Goal: Task Accomplishment & Management: Use online tool/utility

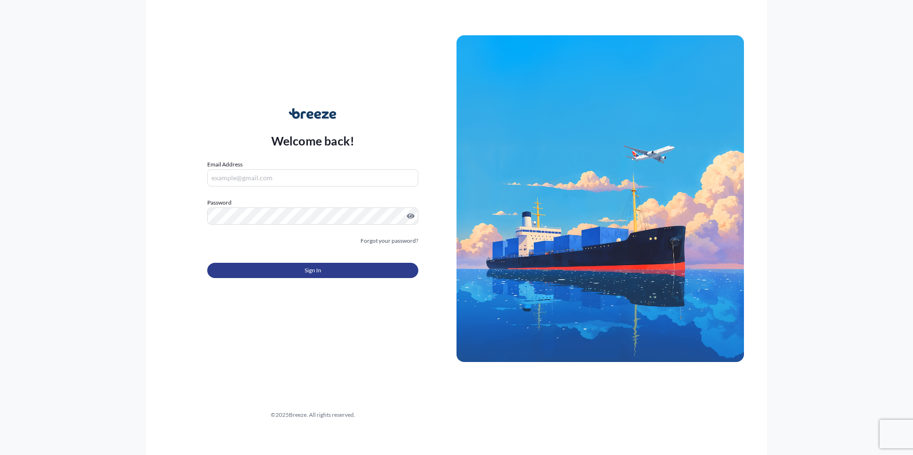
type input "[PERSON_NAME][EMAIL_ADDRESS][DOMAIN_NAME]"
click at [352, 270] on button "Sign In" at bounding box center [312, 270] width 211 height 15
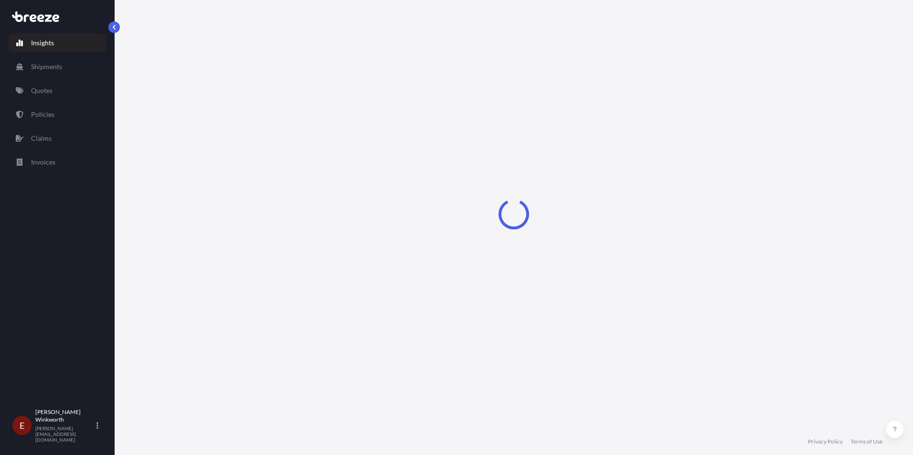
select select "2025"
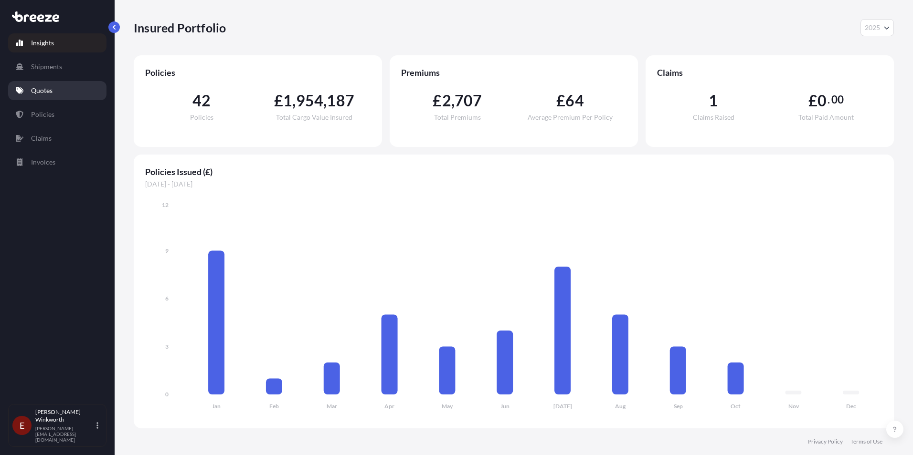
click at [60, 92] on link "Quotes" at bounding box center [57, 90] width 98 height 19
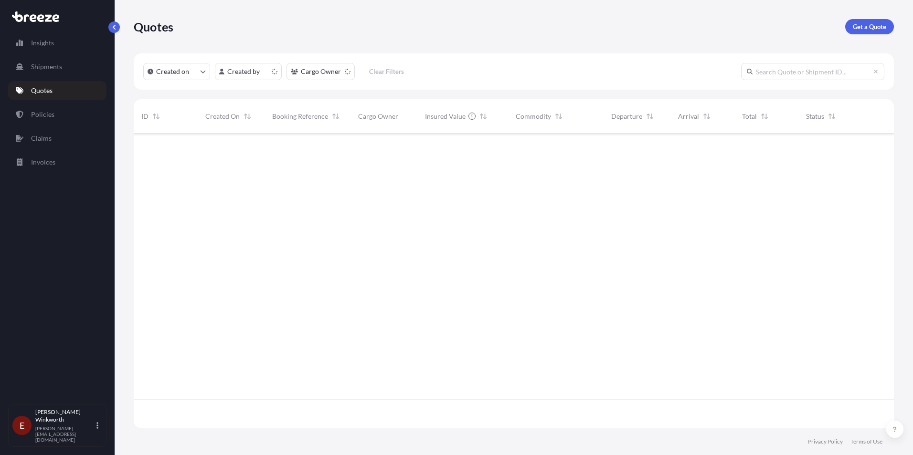
scroll to position [293, 753]
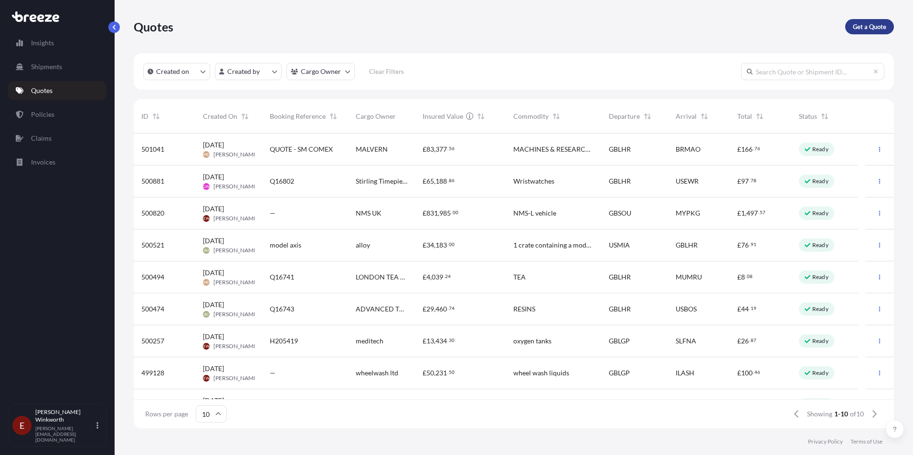
click at [861, 29] on p "Get a Quote" at bounding box center [868, 27] width 33 height 10
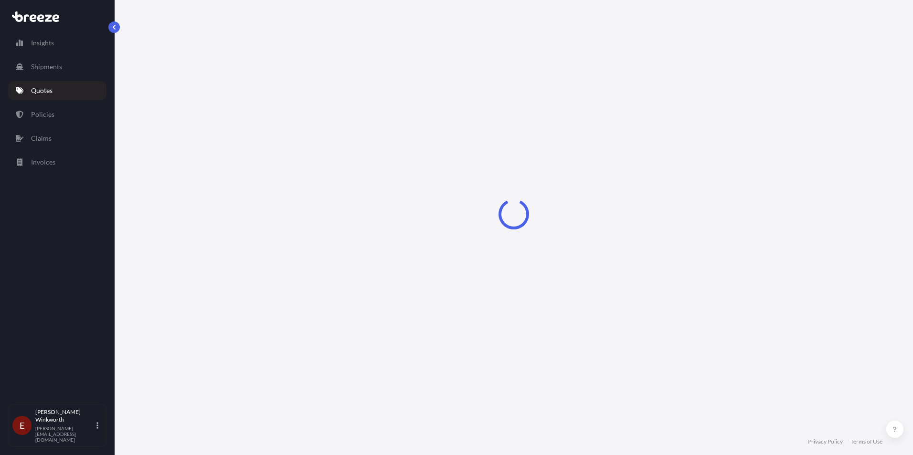
select select "Road"
select select "Sea"
select select "1"
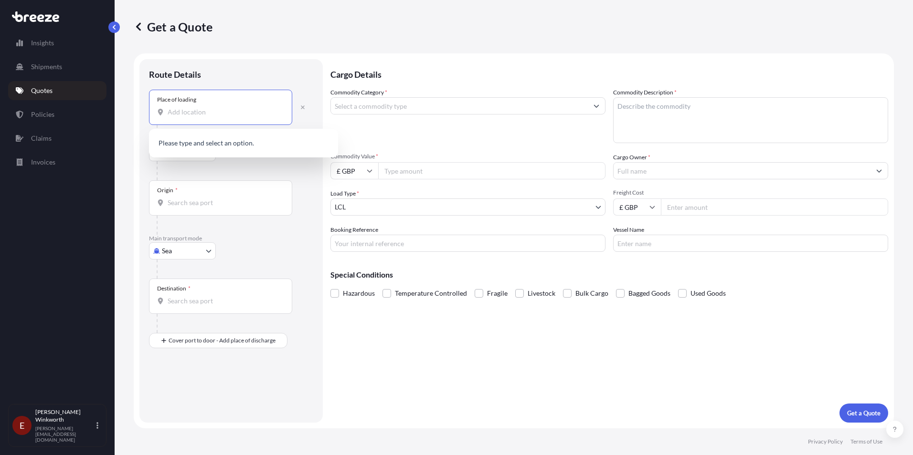
click at [178, 116] on input "Place of loading" at bounding box center [224, 112] width 113 height 10
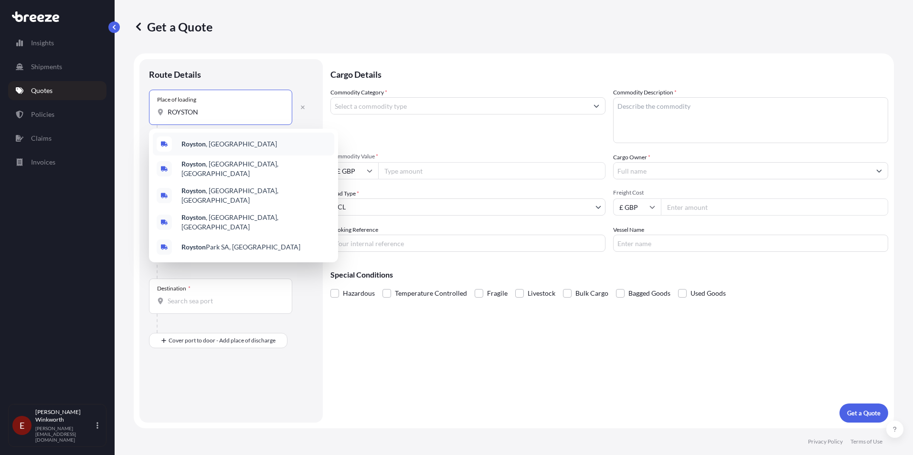
click at [187, 143] on b "Royston" at bounding box center [193, 144] width 24 height 8
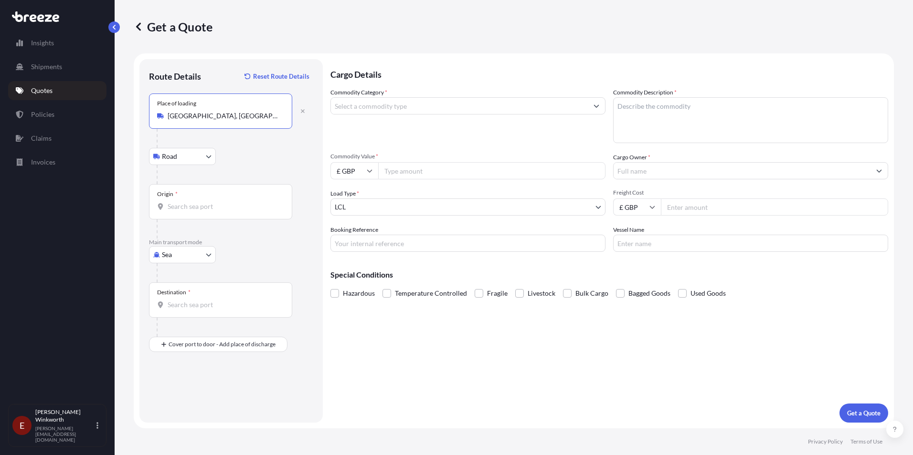
type input "[GEOGRAPHIC_DATA], [GEOGRAPHIC_DATA]"
click at [172, 212] on div "Origin *" at bounding box center [220, 201] width 143 height 35
click at [172, 211] on input "Origin *" at bounding box center [224, 207] width 113 height 10
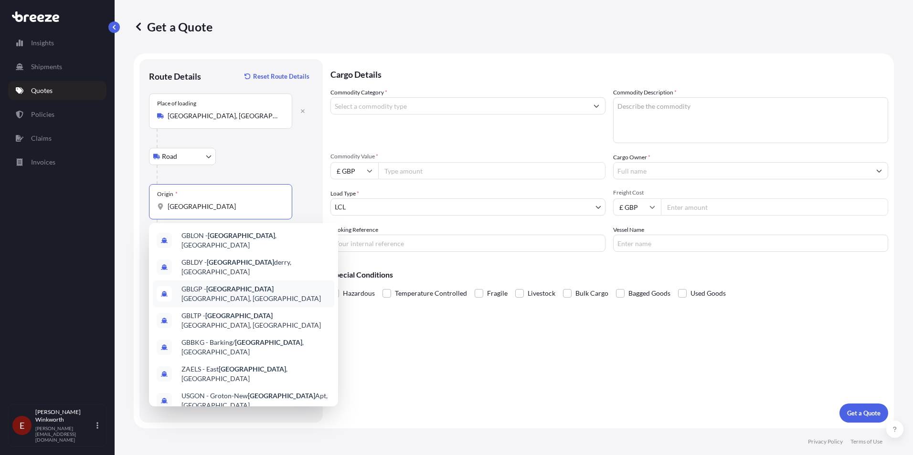
click at [233, 284] on span "GBLGP - [GEOGRAPHIC_DATA], [GEOGRAPHIC_DATA]" at bounding box center [255, 293] width 149 height 19
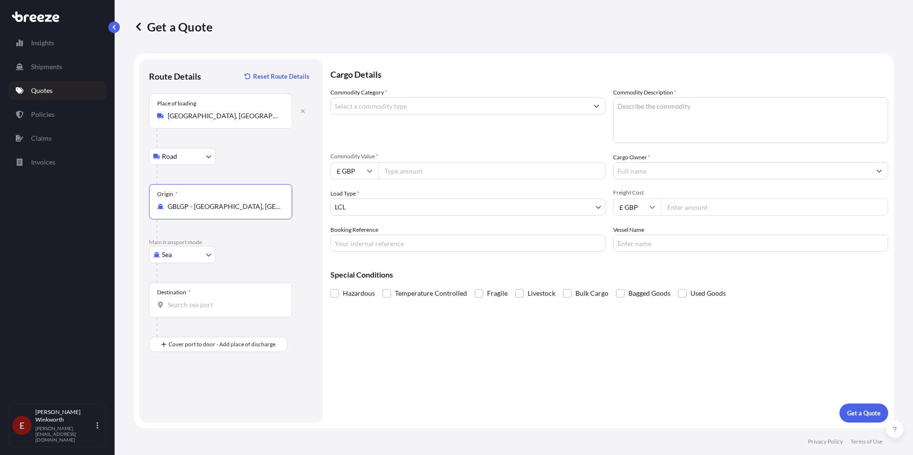
type input "GBLGP - [GEOGRAPHIC_DATA], [GEOGRAPHIC_DATA]"
click at [169, 307] on input "Destination *" at bounding box center [224, 305] width 113 height 10
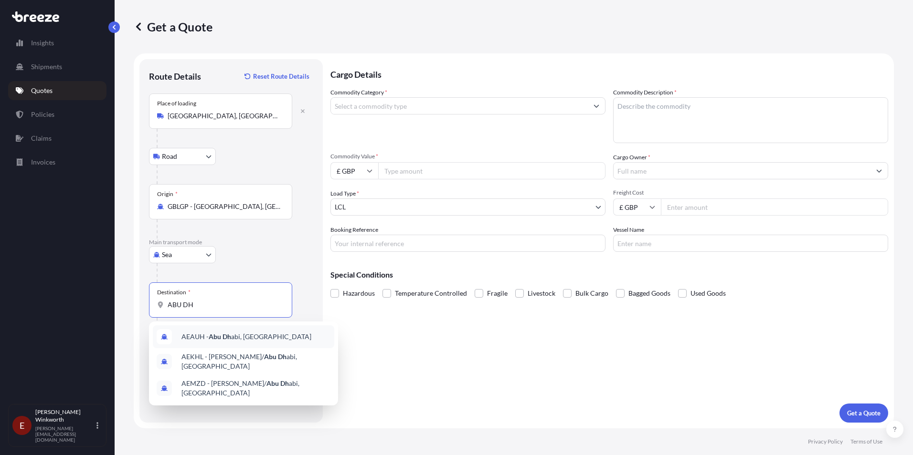
click at [276, 336] on span "[PERSON_NAME], [GEOGRAPHIC_DATA]" at bounding box center [246, 337] width 130 height 10
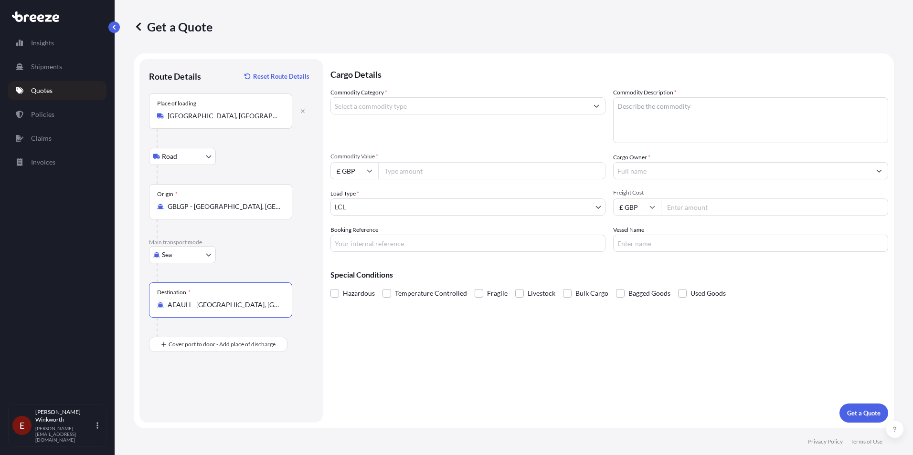
type input "AEAUH - [GEOGRAPHIC_DATA], [GEOGRAPHIC_DATA]"
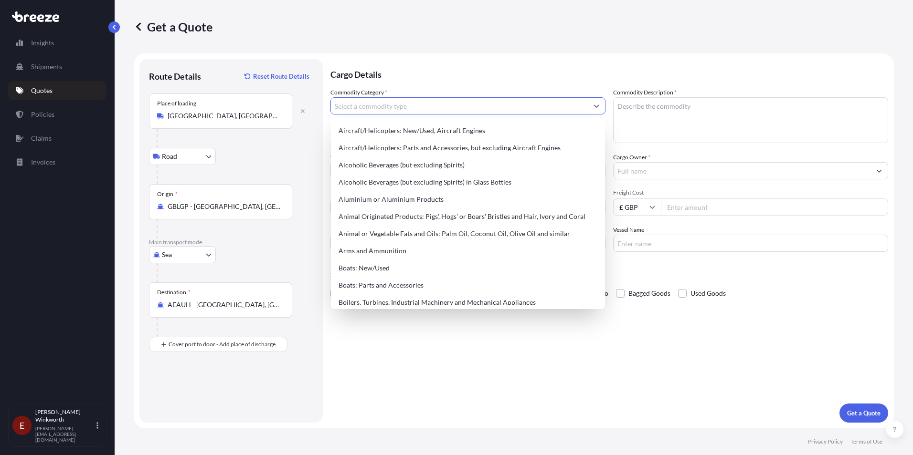
click at [350, 108] on input "Commodity Category *" at bounding box center [459, 105] width 257 height 17
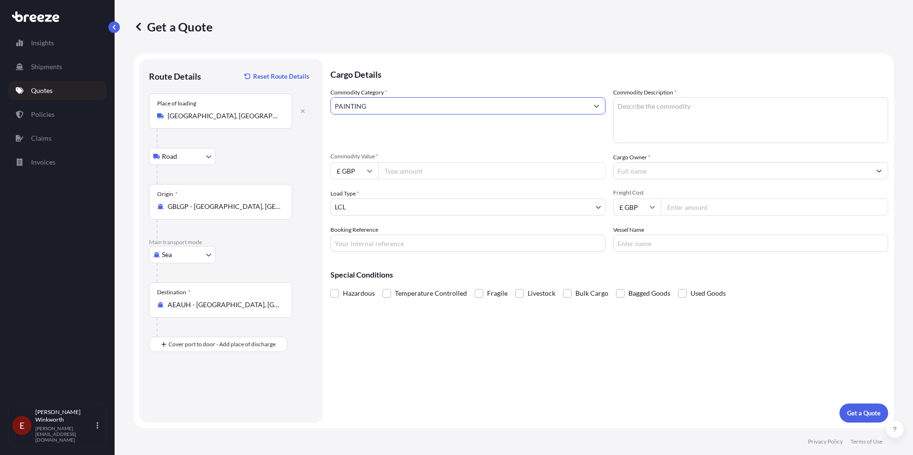
type input "PAINTINGS"
drag, startPoint x: 398, startPoint y: 108, endPoint x: 294, endPoint y: 109, distance: 103.6
click at [294, 109] on form "Route Details Reset Route Details Place of loading [GEOGRAPHIC_DATA], [GEOGRAPH…" at bounding box center [514, 240] width 760 height 375
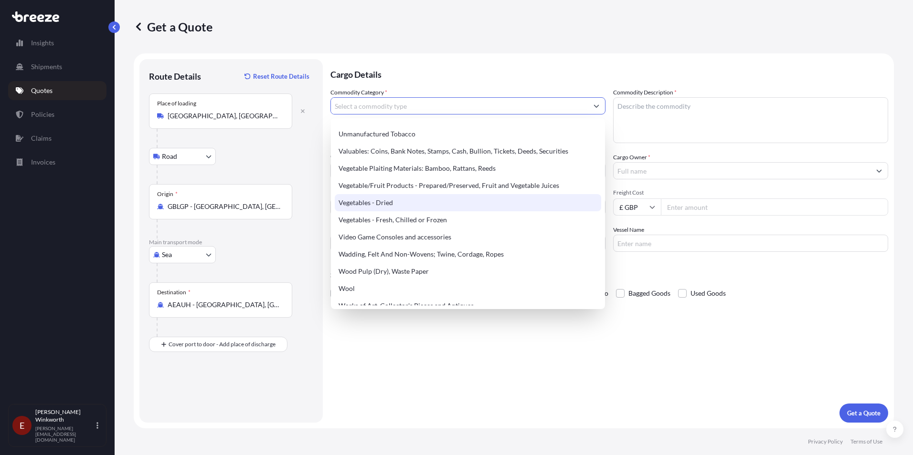
scroll to position [2195, 0]
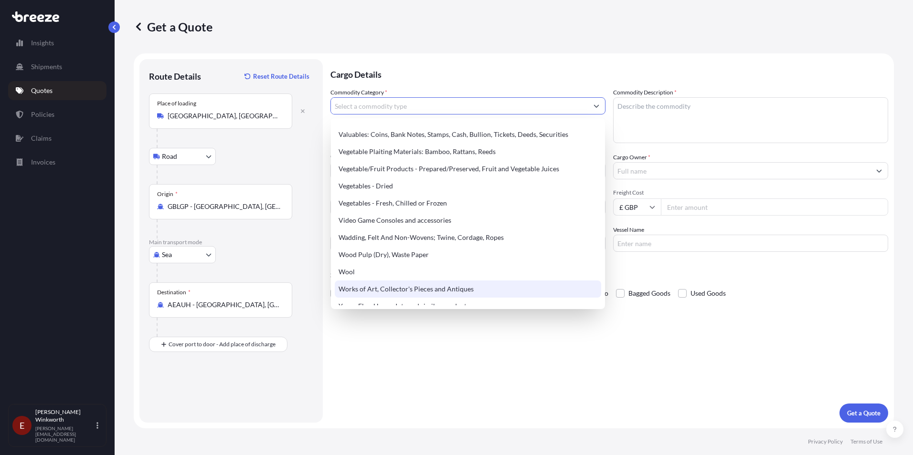
click at [476, 291] on div "Works of Art, Collector's Pieces and Antiques" at bounding box center [468, 289] width 266 height 17
type input "Works of Art, Collector's Pieces and Antiques"
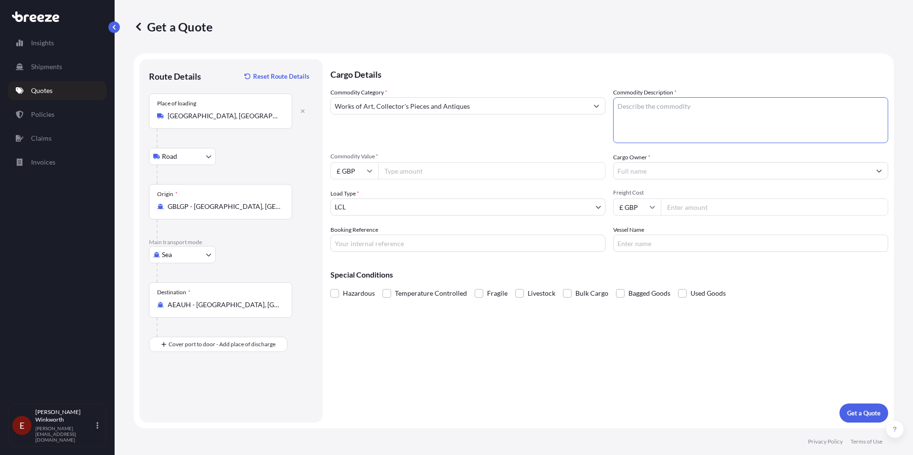
click at [620, 109] on textarea "Commodity Description *" at bounding box center [750, 120] width 275 height 46
type textarea "PAINTINGS"
click at [398, 171] on input "Commodity Value *" at bounding box center [491, 170] width 227 height 17
type input "290000"
click at [629, 169] on input "Cargo Owner *" at bounding box center [741, 170] width 257 height 17
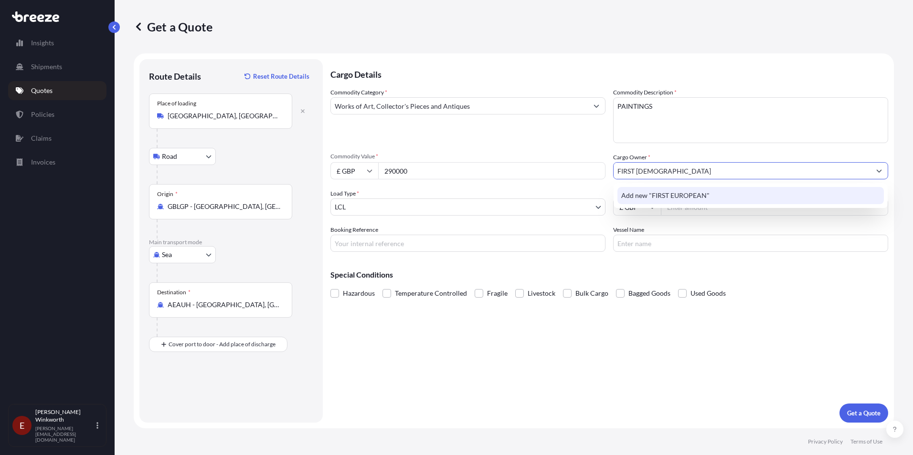
click at [679, 192] on span "Add new "FIRST EUROPEAN"" at bounding box center [665, 196] width 88 height 10
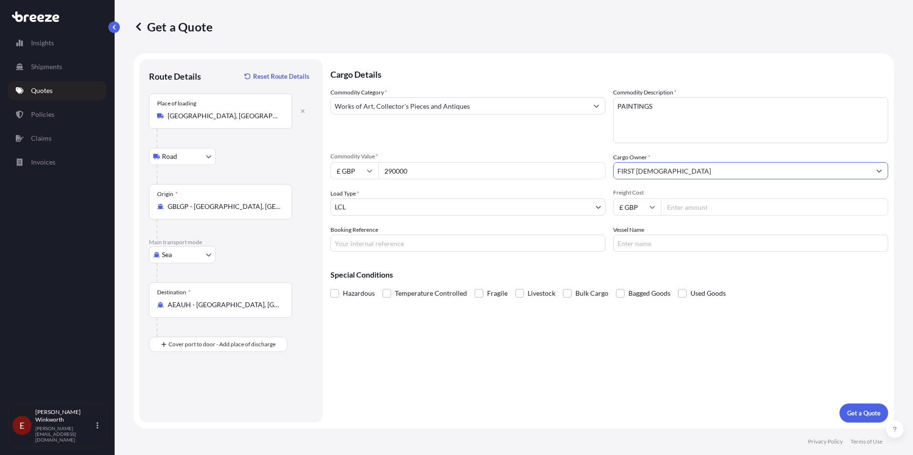
type input "FIRST [DEMOGRAPHIC_DATA]"
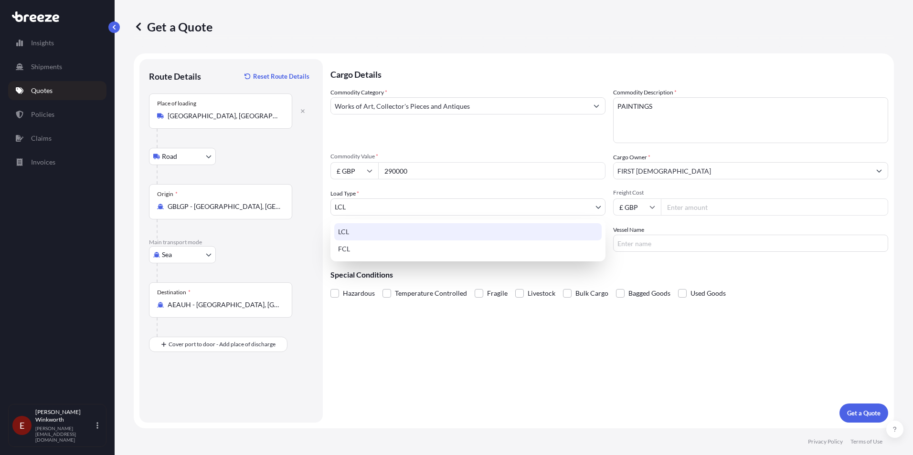
click at [401, 205] on body "1 option available. Insights Shipments Quotes Policies Claims Invoices E [PERSO…" at bounding box center [456, 227] width 913 height 455
click at [346, 249] on div "FCL" at bounding box center [467, 249] width 267 height 17
select select "2"
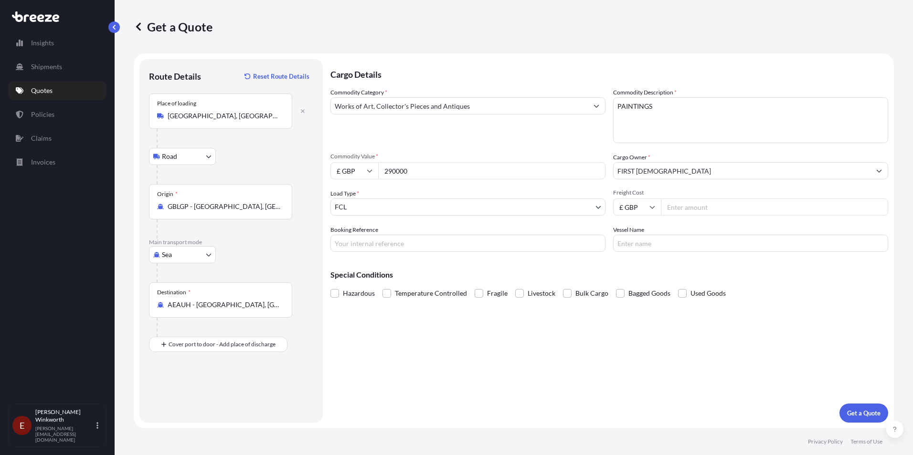
click at [697, 205] on input "Freight Cost" at bounding box center [774, 207] width 227 height 17
type input "1500"
click at [861, 411] on p "Get a Quote" at bounding box center [863, 414] width 33 height 10
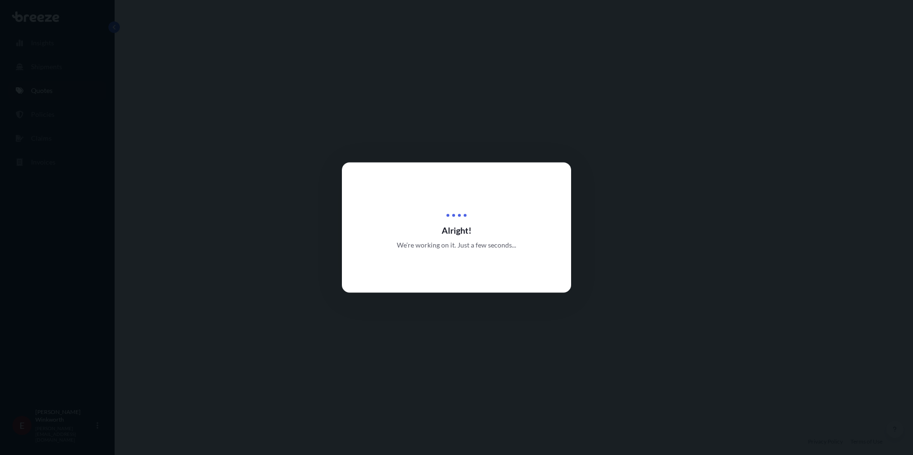
select select "Road"
select select "Sea"
select select "2"
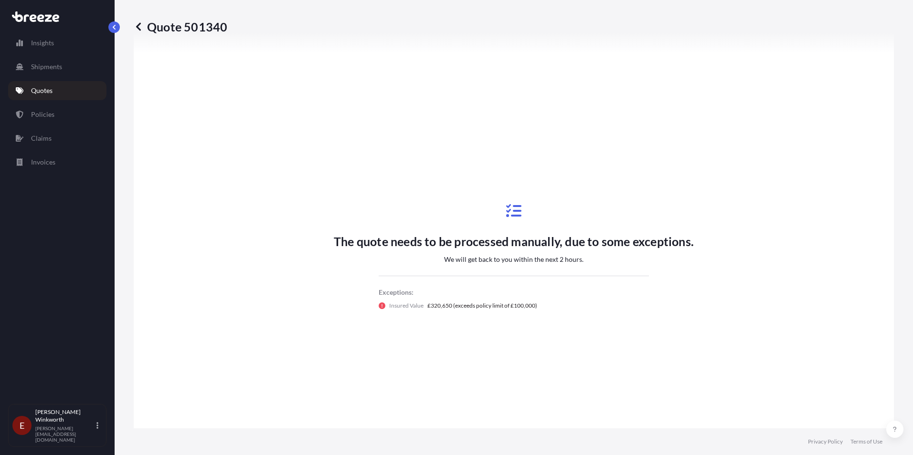
scroll to position [373, 0]
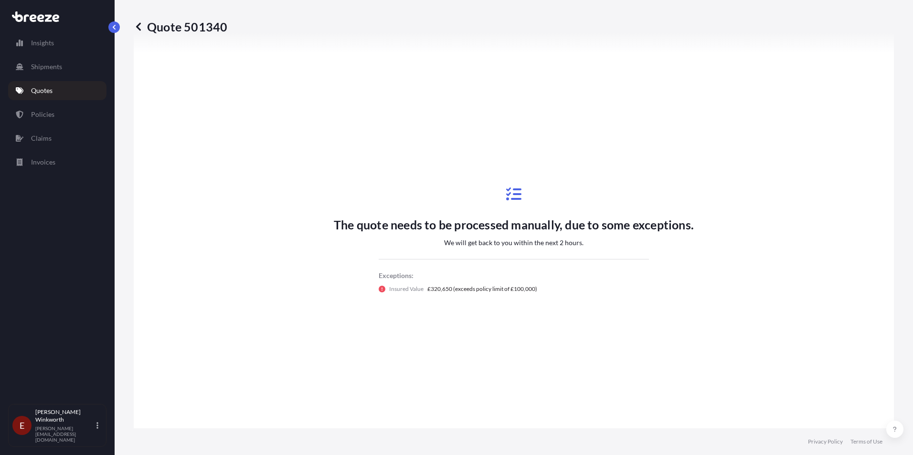
click at [46, 92] on p "Quotes" at bounding box center [41, 91] width 21 height 10
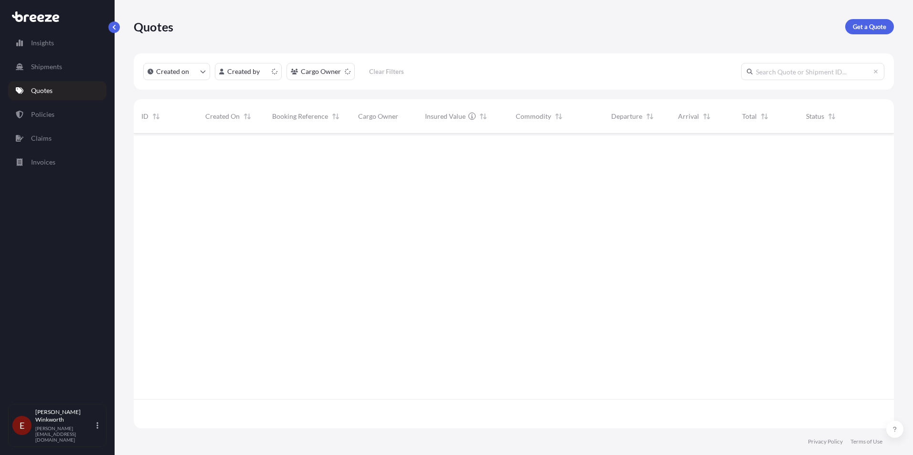
scroll to position [293, 753]
